Goal: Information Seeking & Learning: Find specific fact

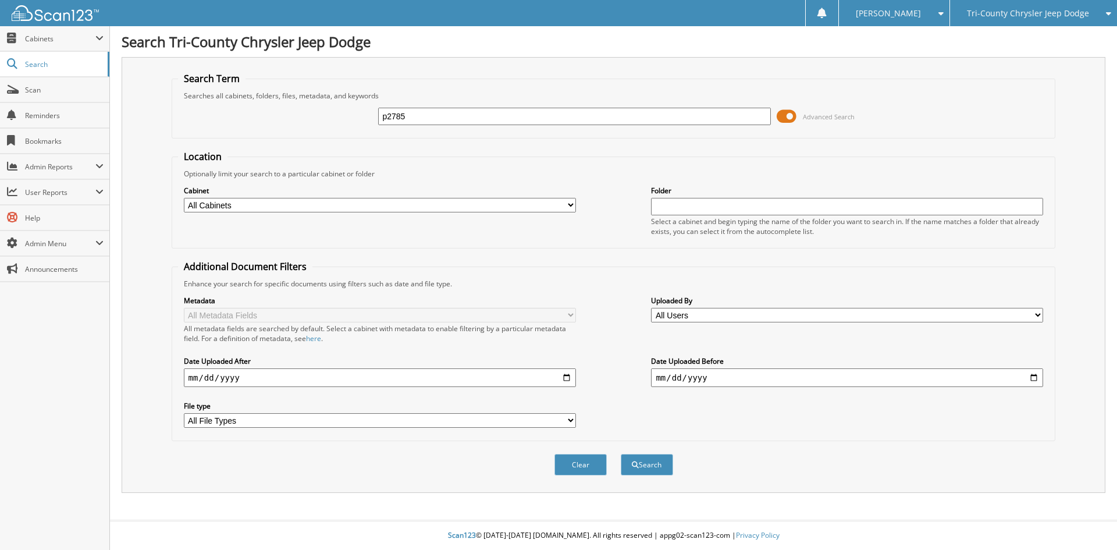
type input "p2785"
click at [621, 454] on button "Search" at bounding box center [647, 465] width 52 height 22
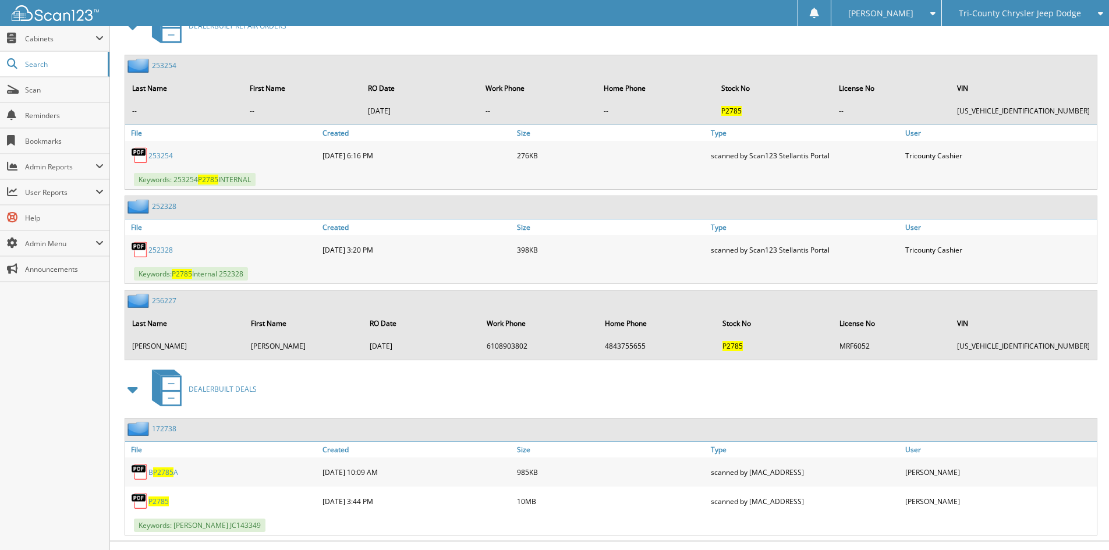
scroll to position [557, 0]
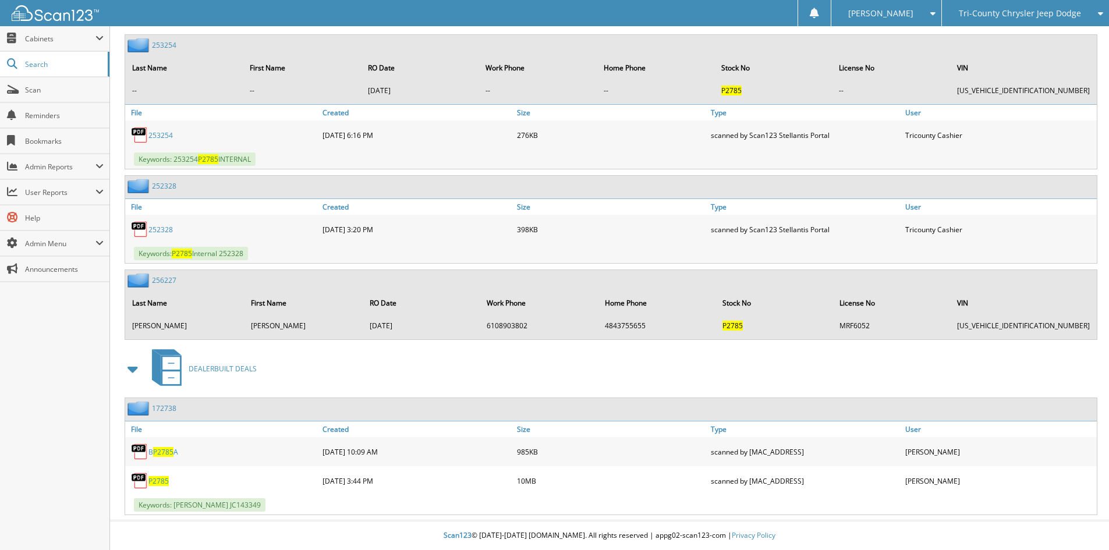
click at [155, 479] on span "P2785" at bounding box center [158, 481] width 20 height 10
